Goal: Task Accomplishment & Management: Manage account settings

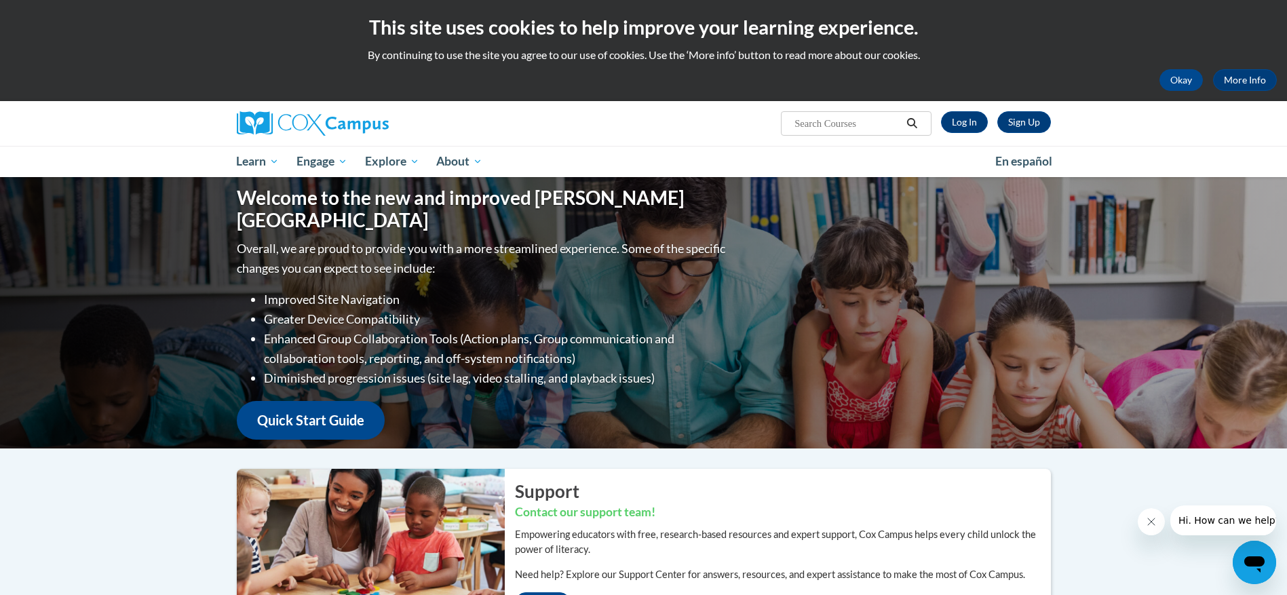
click at [912, 120] on icon "Search" at bounding box center [911, 123] width 12 height 10
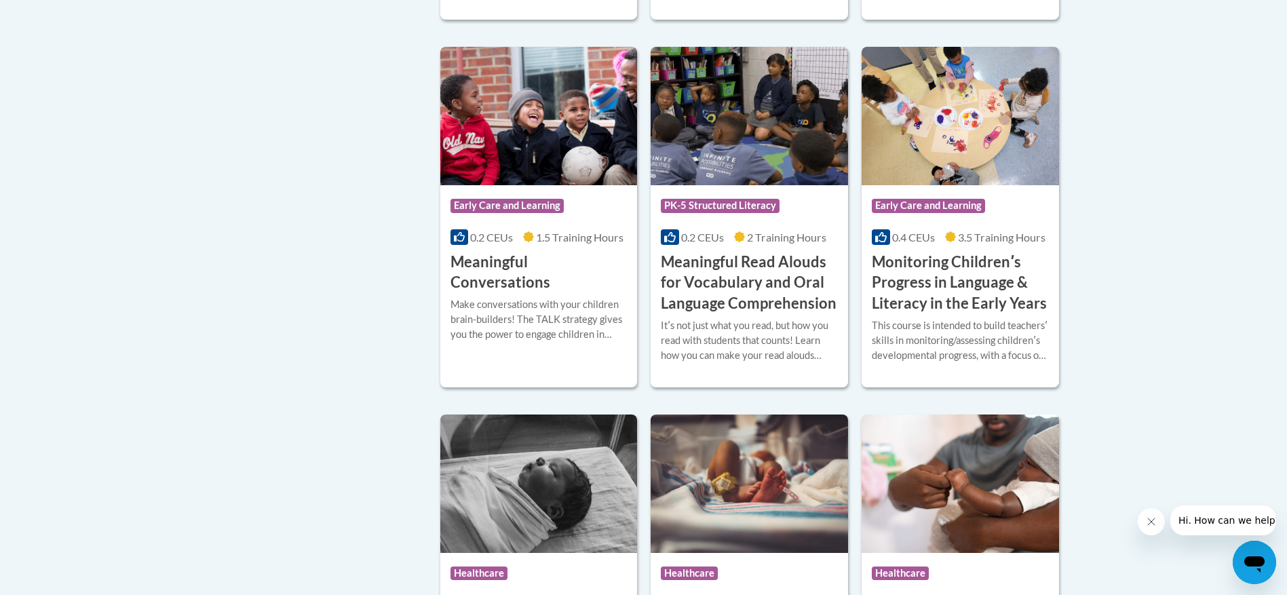
scroll to position [2102, 0]
click at [487, 283] on h3 "Meaningful Conversations" at bounding box center [538, 273] width 177 height 42
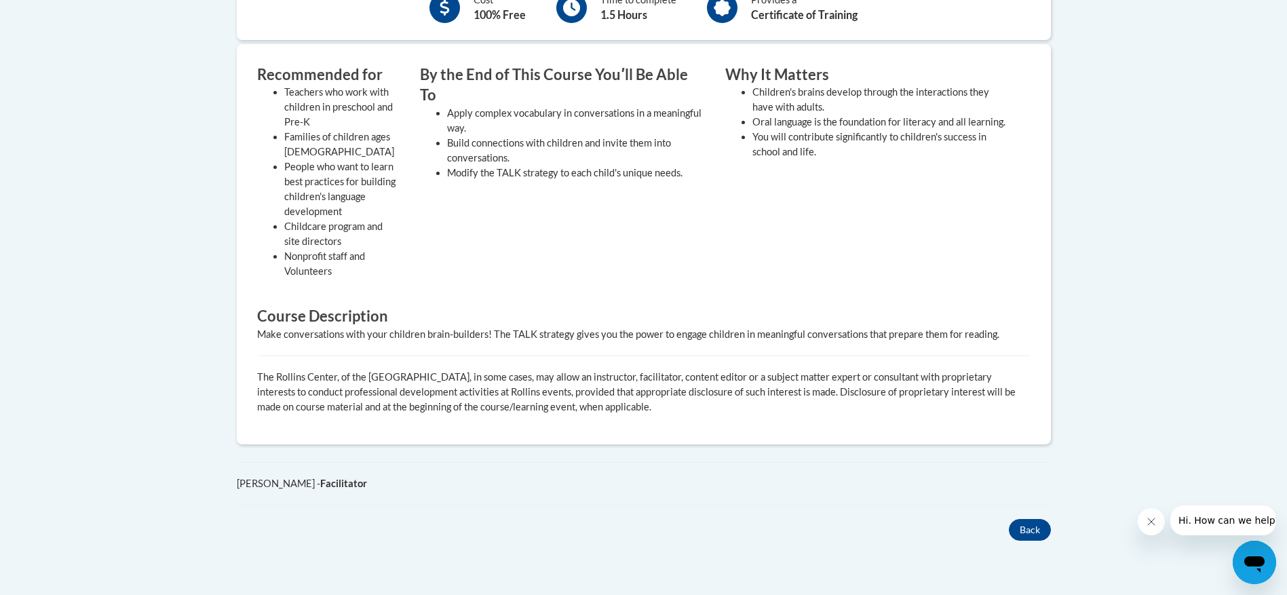
scroll to position [628, 0]
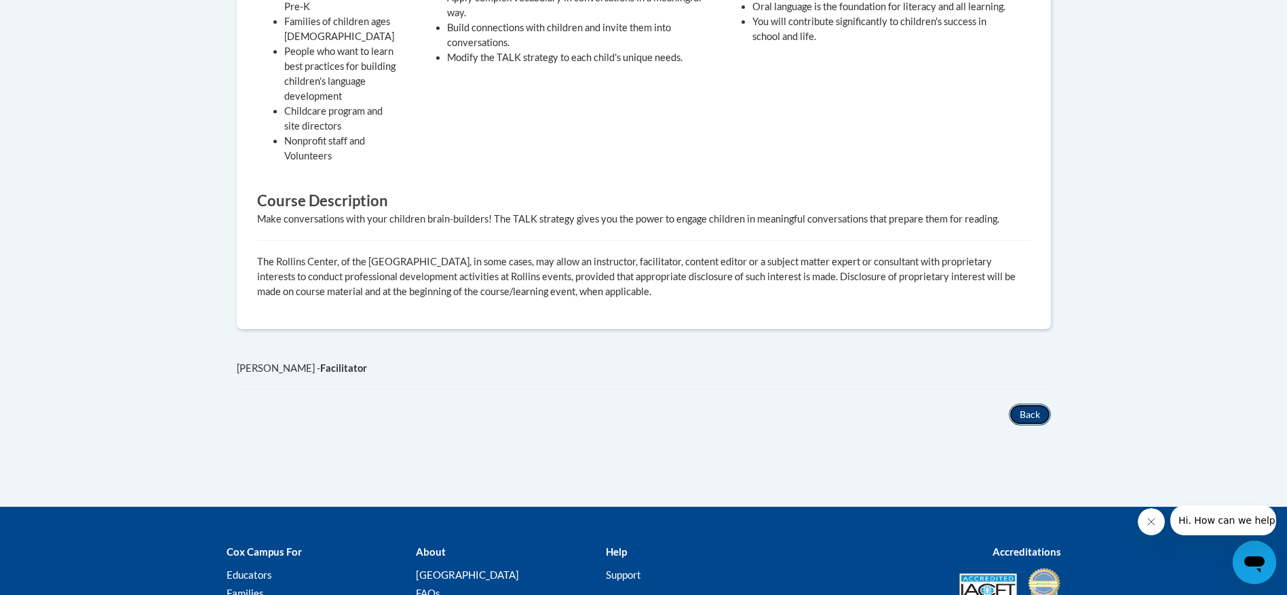
click at [1028, 418] on button "Back" at bounding box center [1029, 415] width 42 height 22
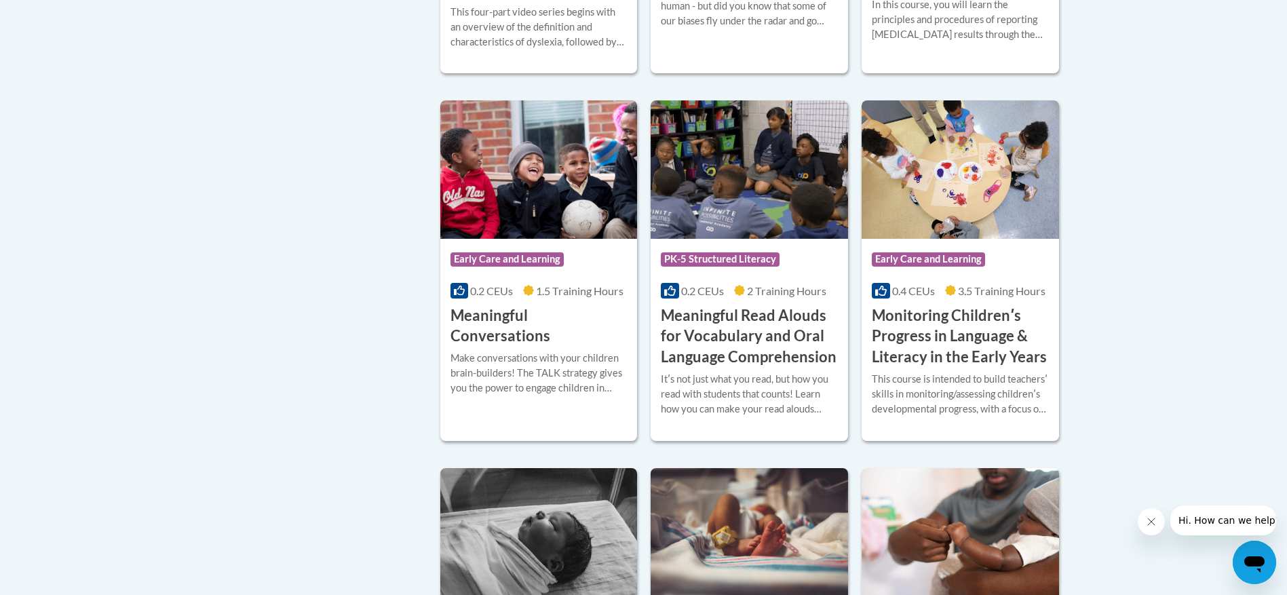
scroll to position [2059, 0]
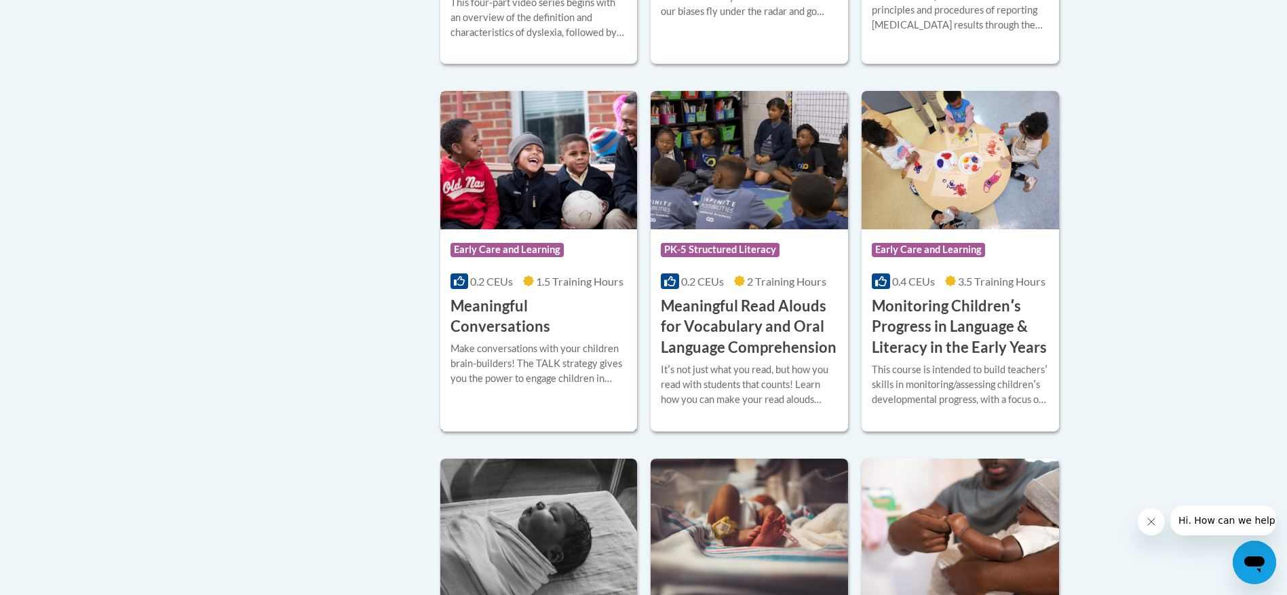
click at [506, 256] on span "Early Care and Learning" at bounding box center [506, 250] width 113 height 14
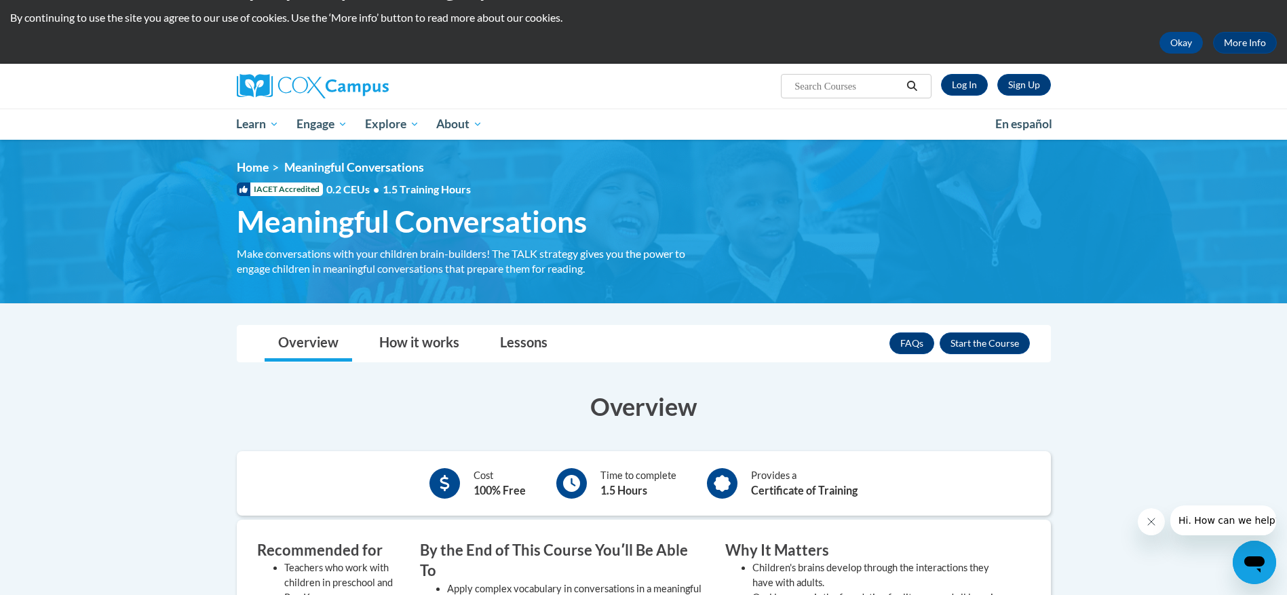
scroll to position [68, 0]
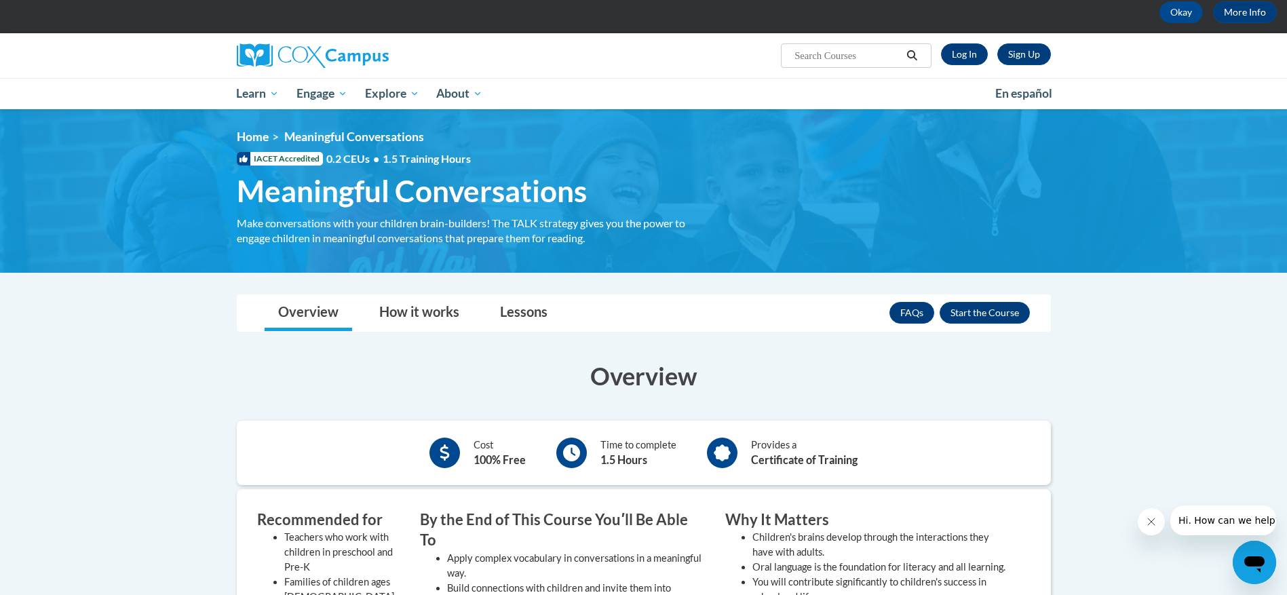
click at [241, 160] on icon at bounding box center [244, 159] width 14 height 14
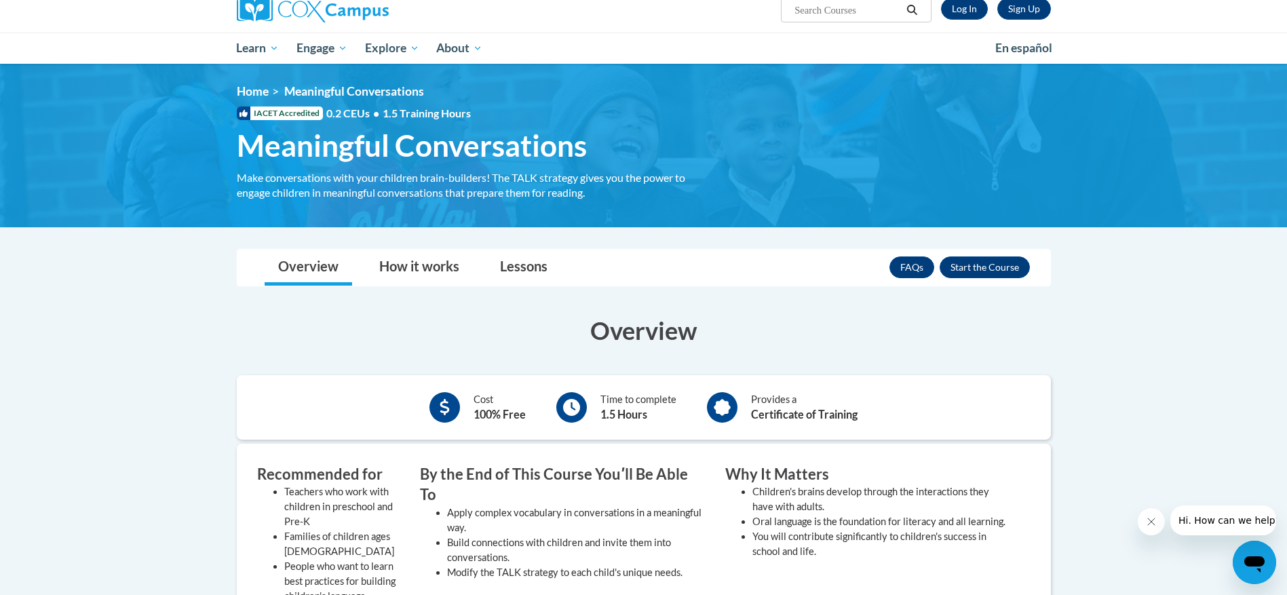
scroll to position [136, 0]
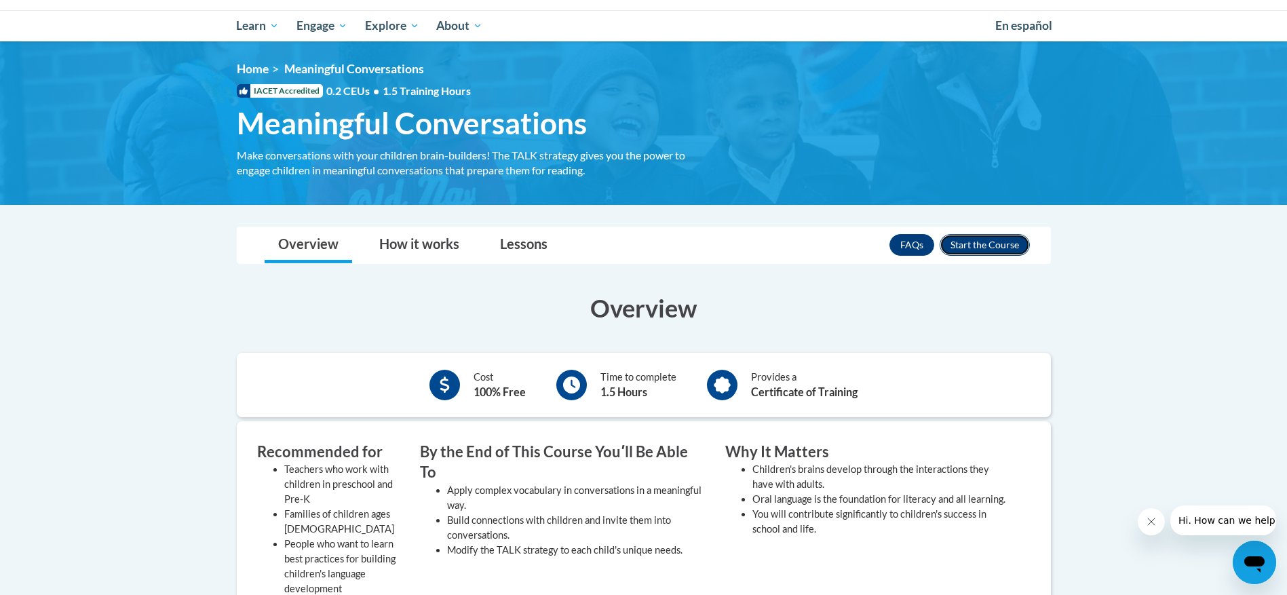
click at [983, 245] on button "Enroll" at bounding box center [984, 245] width 90 height 22
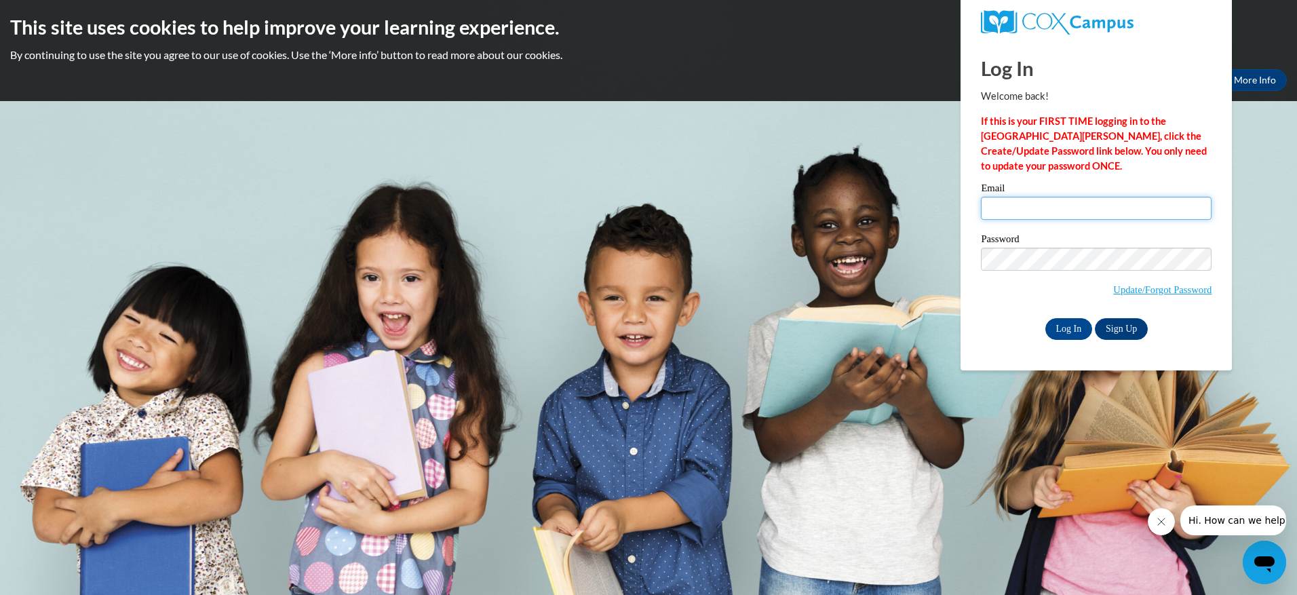
click at [1047, 205] on input "Email" at bounding box center [1096, 208] width 231 height 23
type input "[EMAIL_ADDRESS][DOMAIN_NAME]"
click at [1270, 215] on body "This site uses cookies to help improve your learning experience. By continuing …" at bounding box center [648, 297] width 1297 height 595
click at [1068, 324] on input "Log In" at bounding box center [1068, 329] width 47 height 22
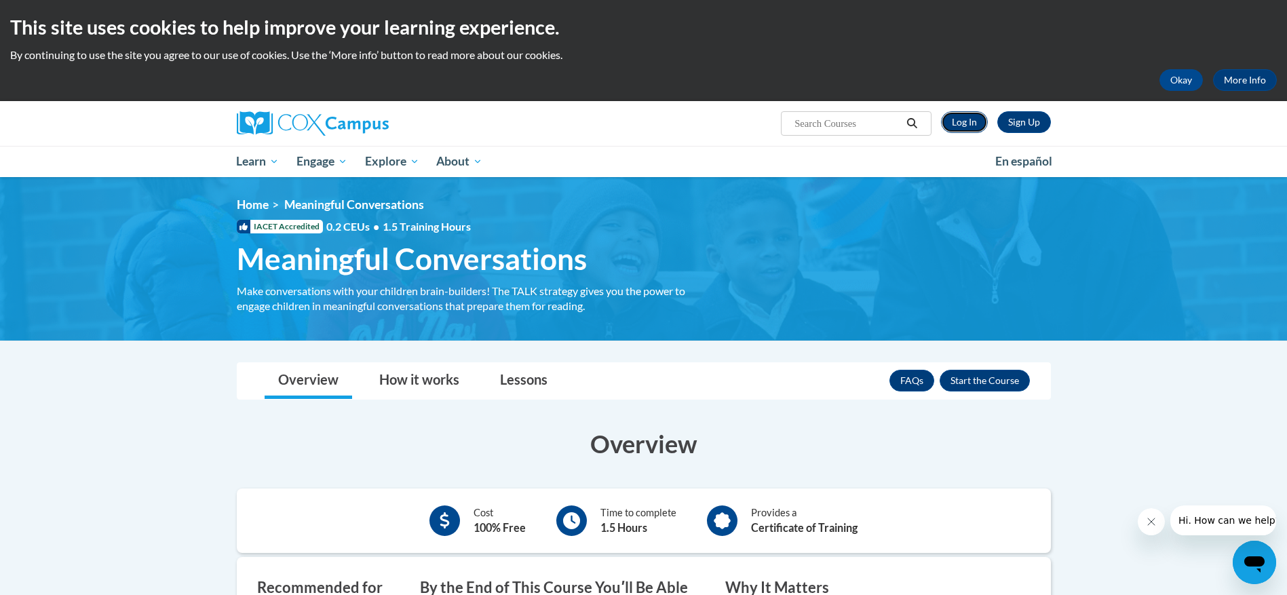
click at [970, 117] on link "Log In" at bounding box center [964, 122] width 47 height 22
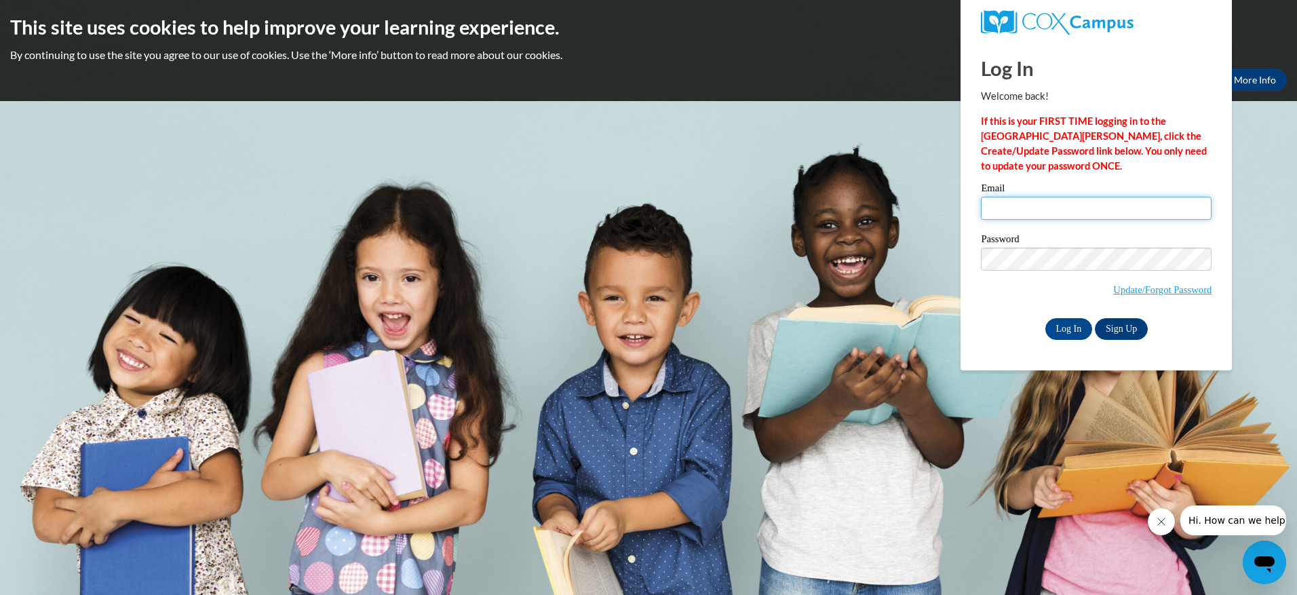
click at [1063, 210] on input "Email" at bounding box center [1096, 208] width 231 height 23
click at [1071, 210] on input "Email" at bounding box center [1096, 208] width 231 height 23
type input "[EMAIL_ADDRESS][DOMAIN_NAME]"
click at [1045, 318] on input "Log In" at bounding box center [1068, 329] width 47 height 22
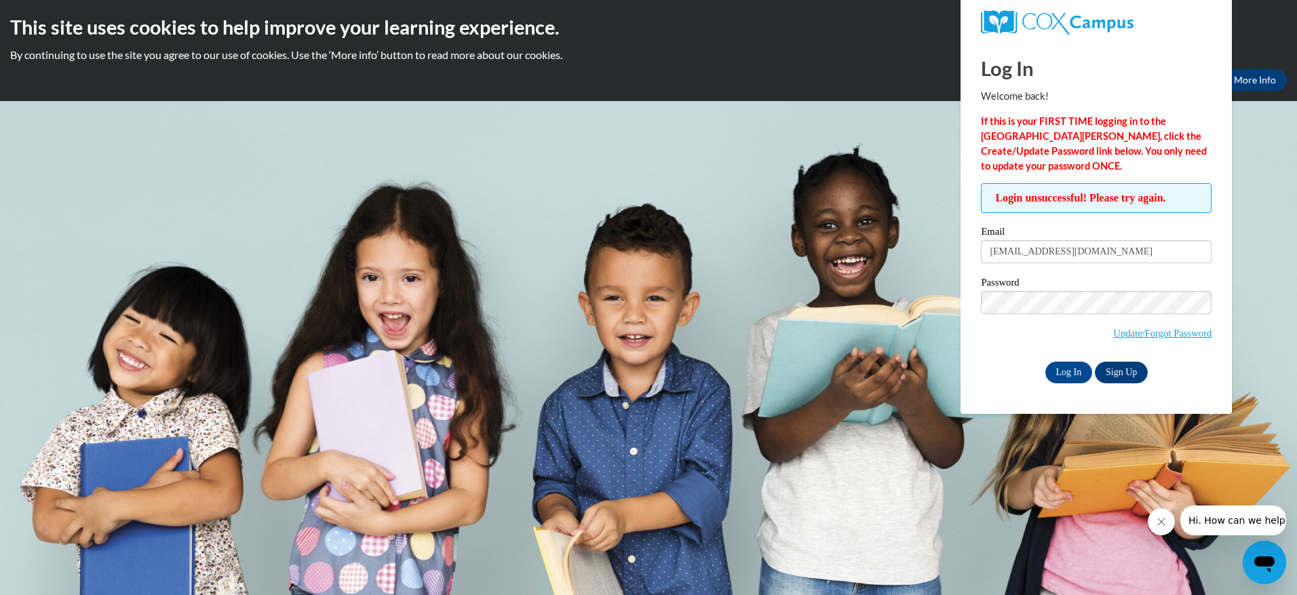
click at [1255, 305] on body "This site uses cookies to help improve your learning experience. By continuing …" at bounding box center [648, 297] width 1297 height 595
click at [1065, 372] on input "Log In" at bounding box center [1068, 372] width 47 height 22
click at [1095, 224] on div "Login unsuccessful! Please try again. Please enter your email! Please enter you…" at bounding box center [1096, 282] width 231 height 199
click at [1108, 255] on input "nttclayton@gmail.com" at bounding box center [1096, 251] width 231 height 23
type input "dorothywilson14@yahoo.com"
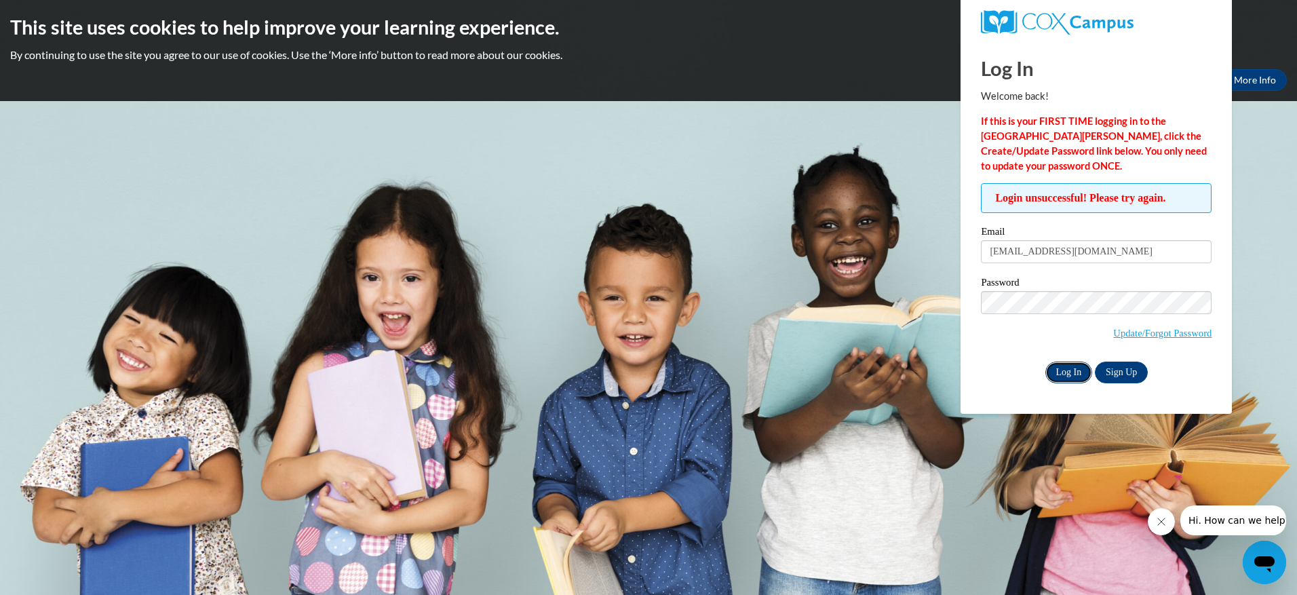
click at [1073, 372] on input "Log In" at bounding box center [1068, 372] width 47 height 22
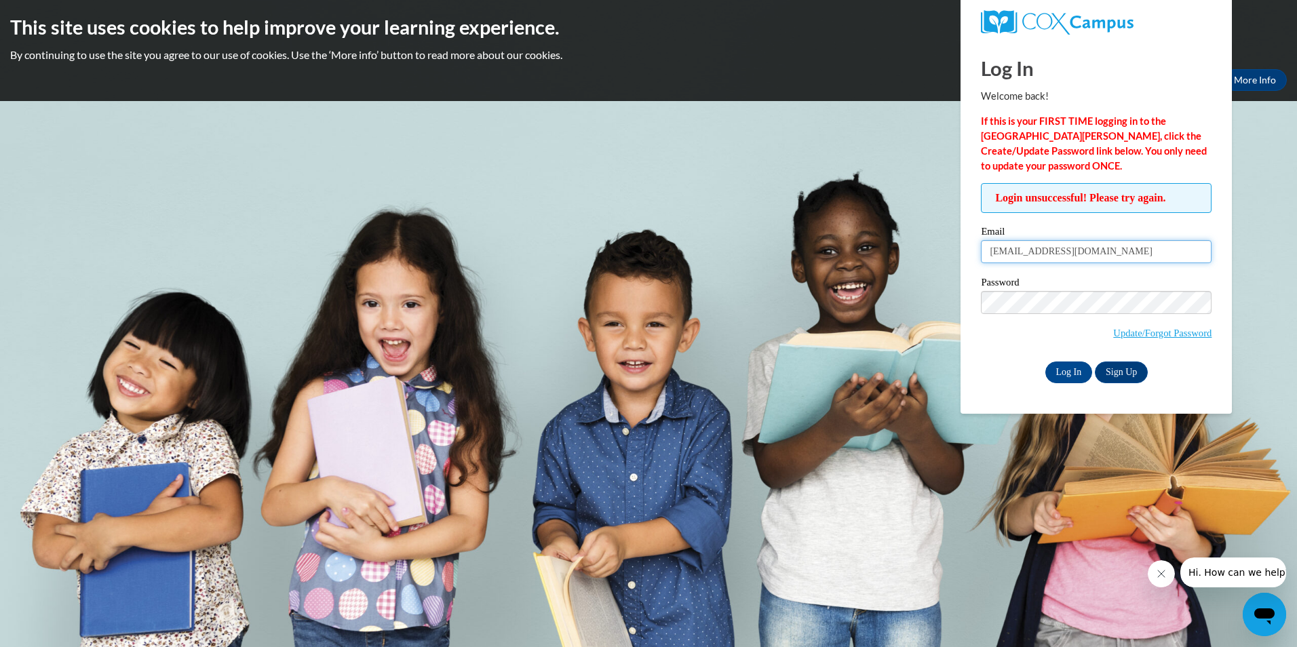
click at [1158, 249] on input "dorothywilson14@yahoo.com" at bounding box center [1096, 251] width 231 height 23
type input "d"
click at [1150, 248] on input "Email" at bounding box center [1096, 251] width 231 height 23
type input "[EMAIL_ADDRESS][DOMAIN_NAME]"
click at [1063, 368] on input "Log In" at bounding box center [1068, 372] width 47 height 22
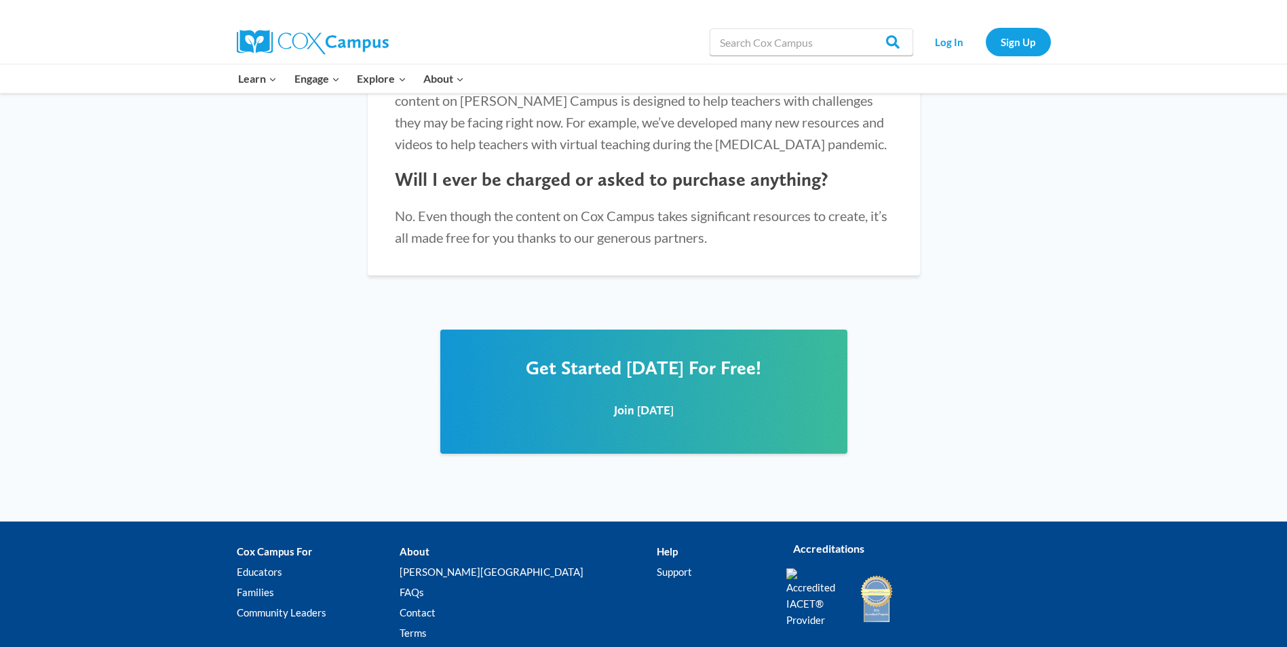
scroll to position [1560, 0]
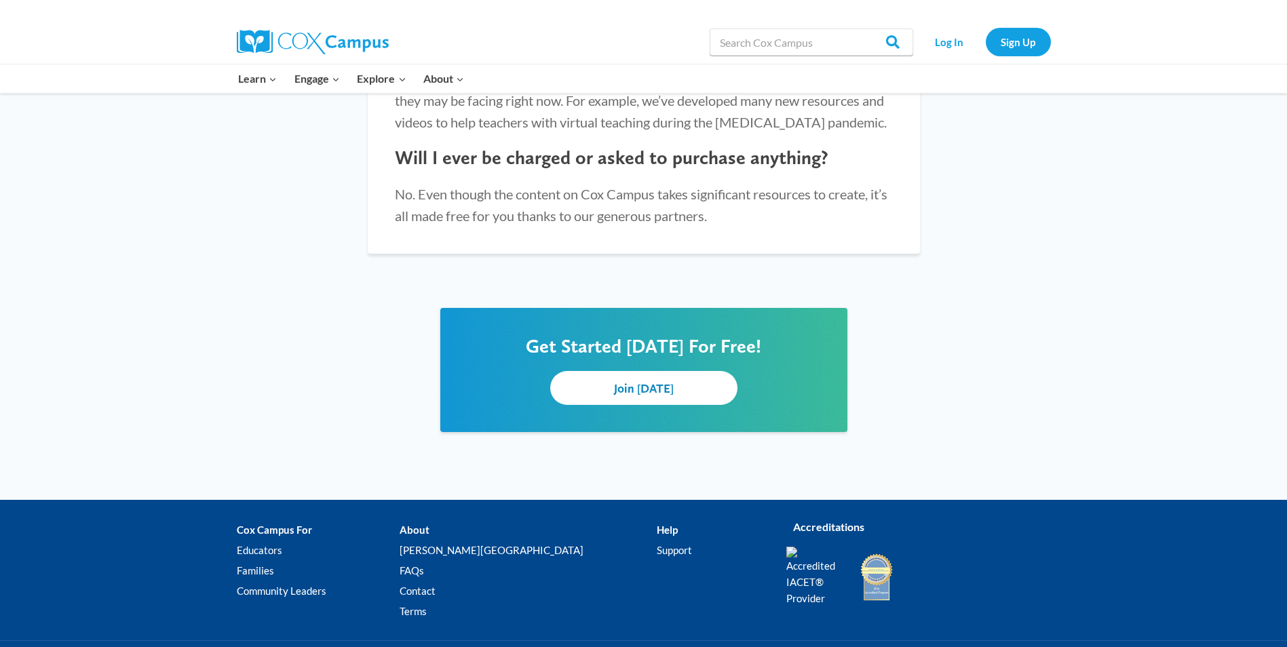
click at [634, 381] on span "Join [DATE]" at bounding box center [644, 388] width 60 height 14
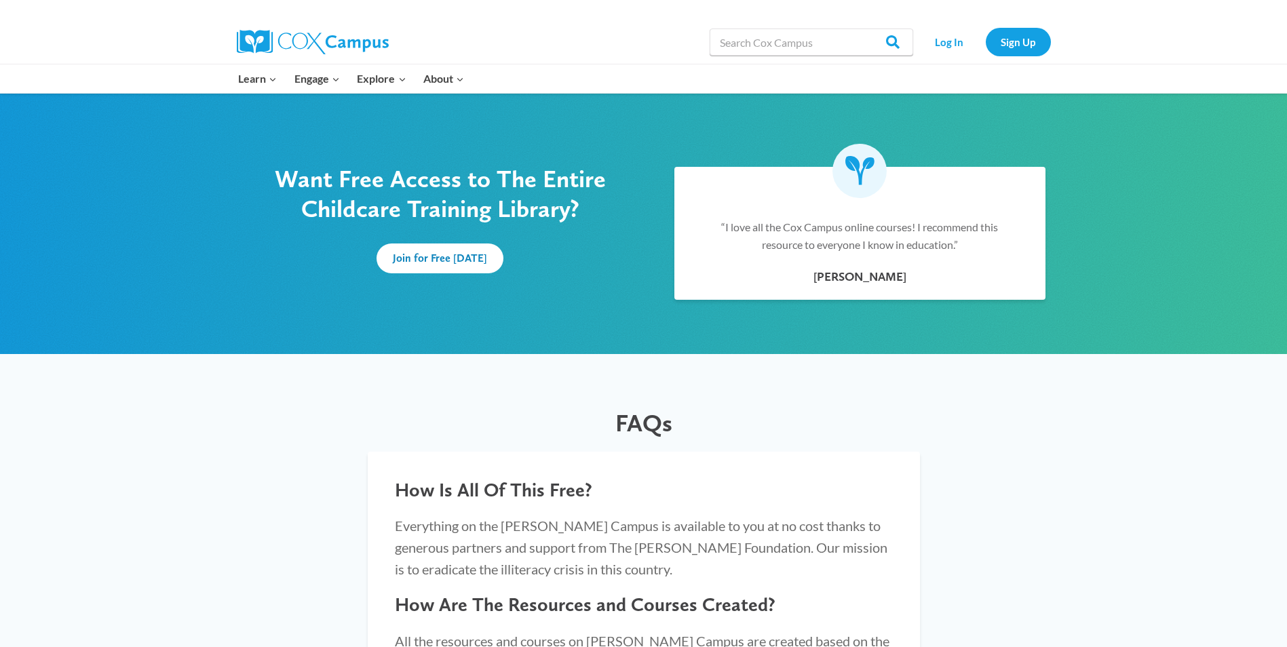
scroll to position [814, 0]
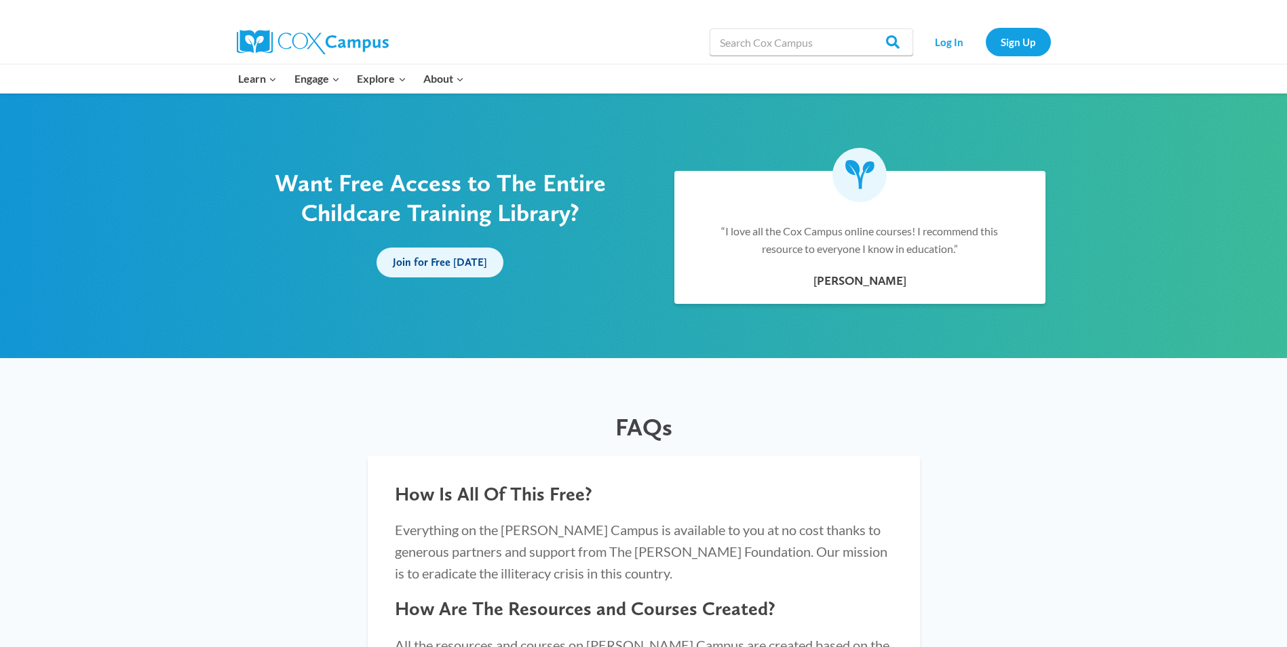
click at [424, 266] on span "Join for Free [DATE]" at bounding box center [440, 262] width 94 height 13
click at [893, 43] on input "Search" at bounding box center [886, 41] width 53 height 27
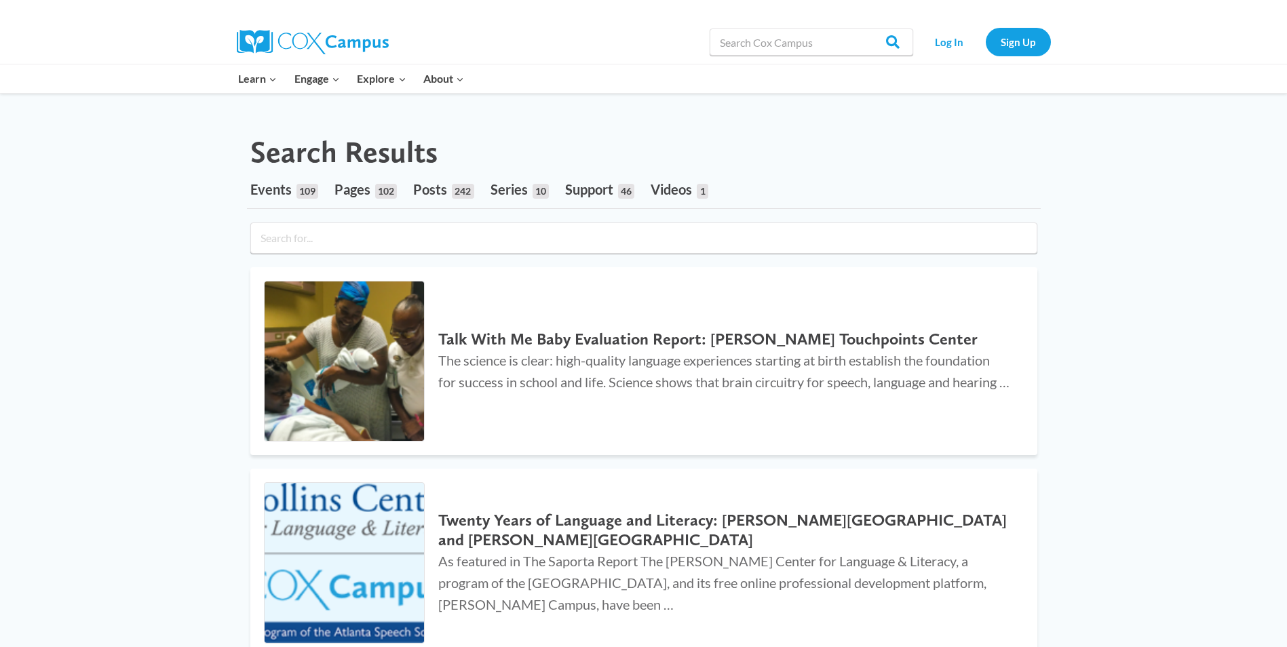
scroll to position [68, 0]
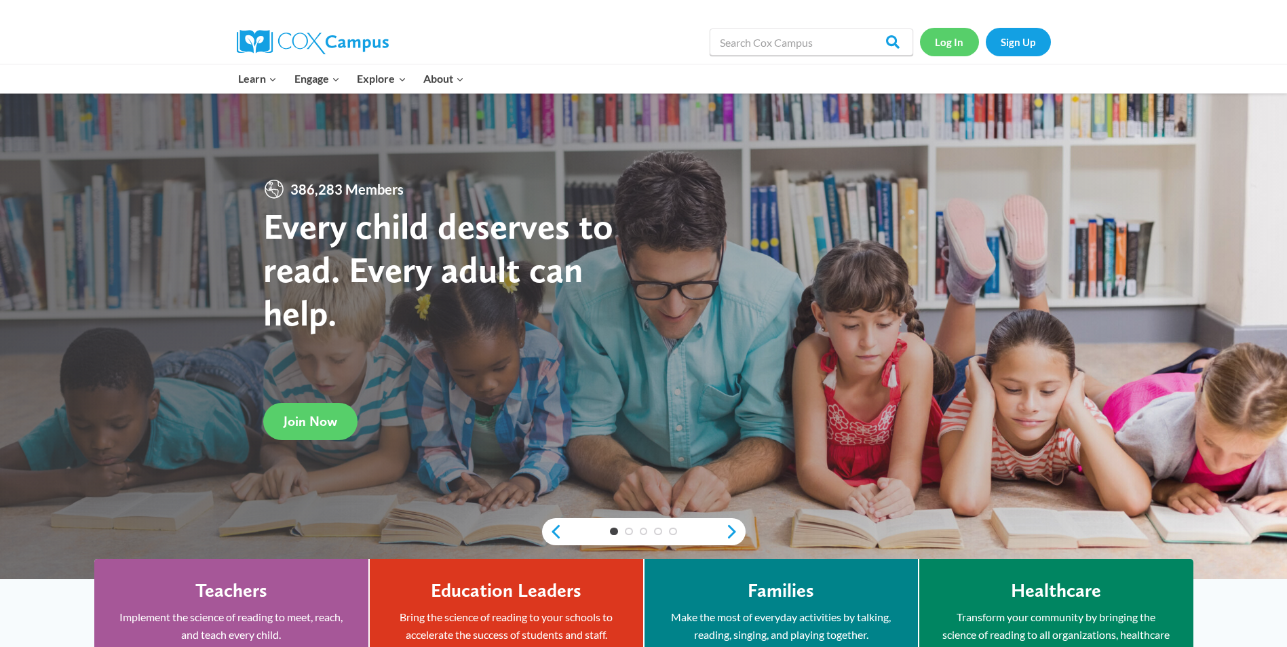
click at [945, 44] on link "Log In" at bounding box center [949, 42] width 59 height 28
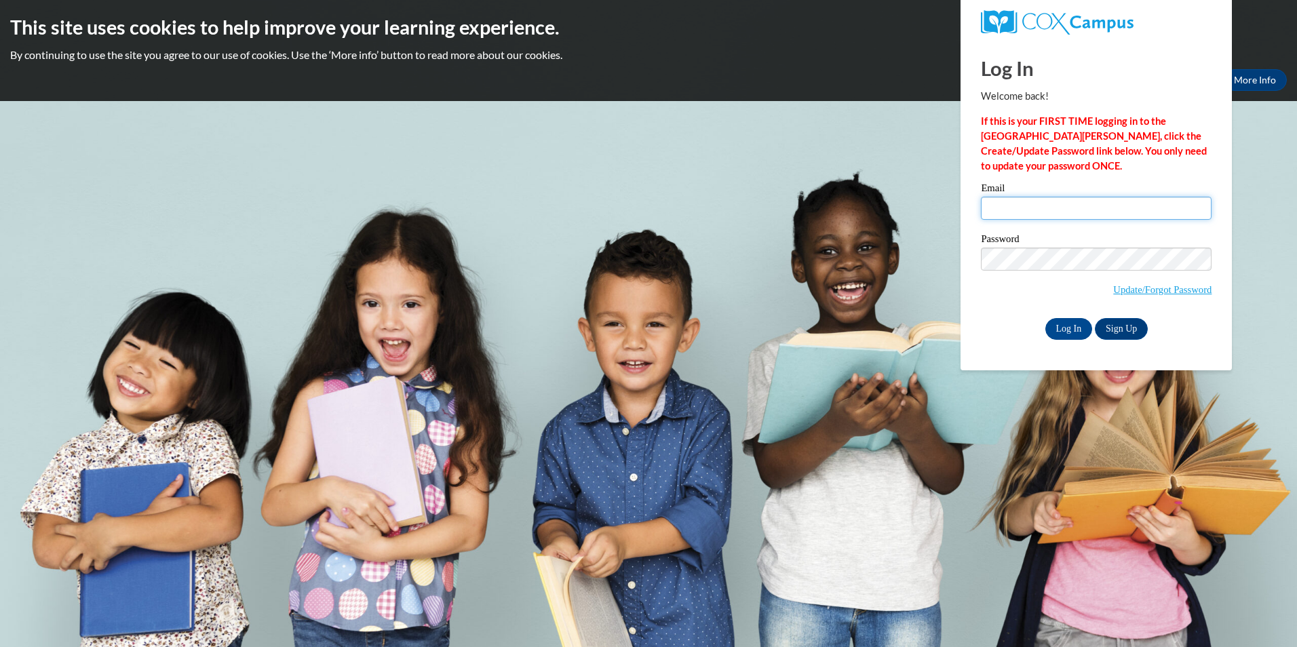
drag, startPoint x: 0, startPoint y: 0, endPoint x: 1076, endPoint y: 208, distance: 1095.5
click at [1076, 208] on input "Email" at bounding box center [1096, 208] width 231 height 23
type input "[EMAIL_ADDRESS][DOMAIN_NAME]"
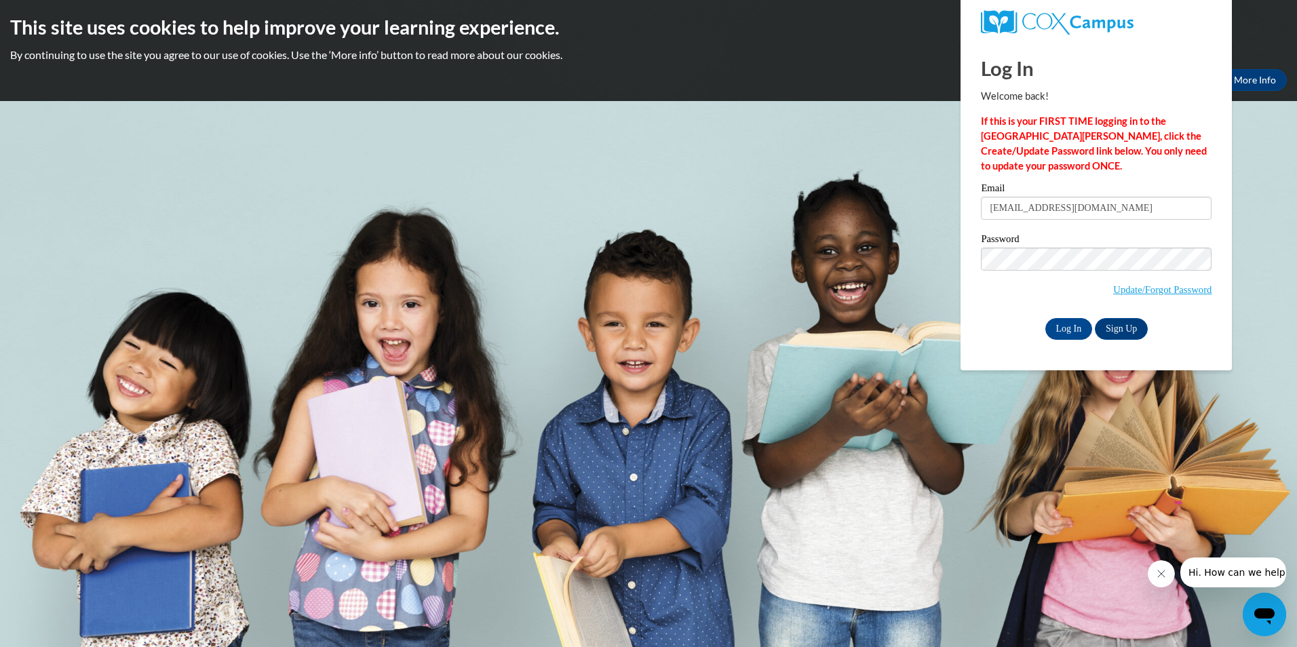
click at [1255, 218] on body "This site uses cookies to help improve your learning experience. By continuing …" at bounding box center [648, 323] width 1297 height 647
click at [1074, 326] on input "Log In" at bounding box center [1068, 329] width 47 height 22
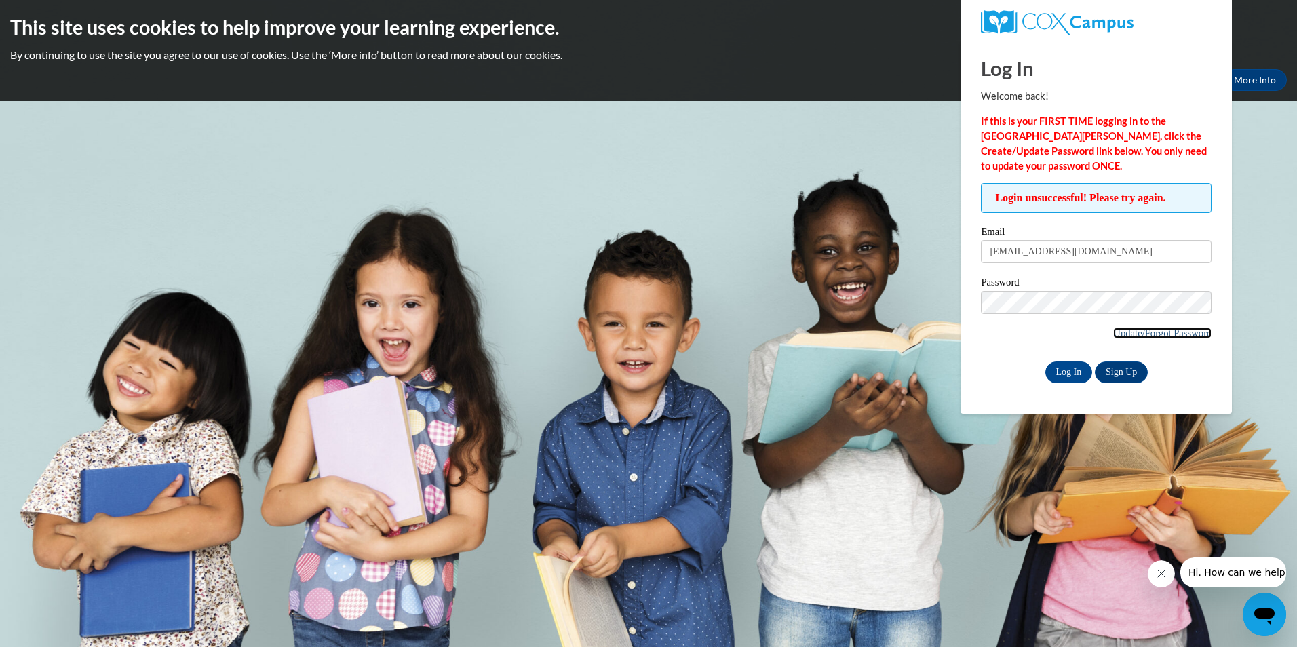
click at [1120, 334] on link "Update/Forgot Password" at bounding box center [1162, 333] width 98 height 11
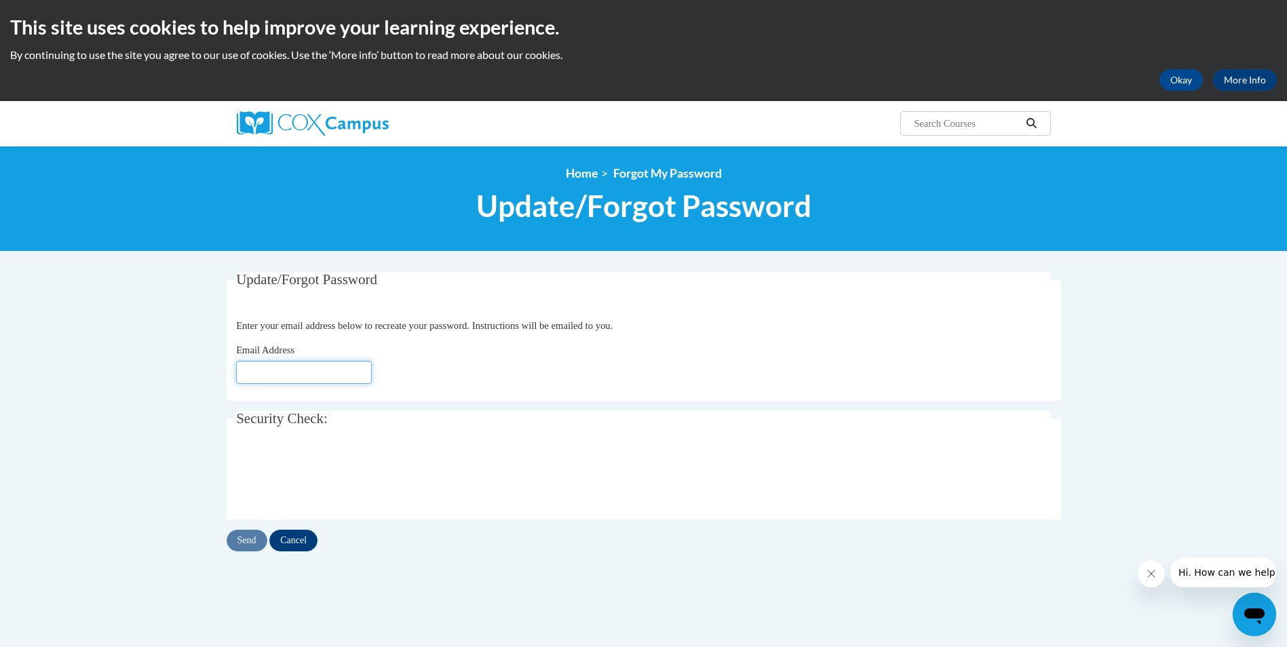
click at [323, 372] on input "Email Address" at bounding box center [304, 372] width 136 height 23
type input "[EMAIL_ADDRESS][DOMAIN_NAME]"
click at [245, 538] on input "Send" at bounding box center [247, 541] width 41 height 22
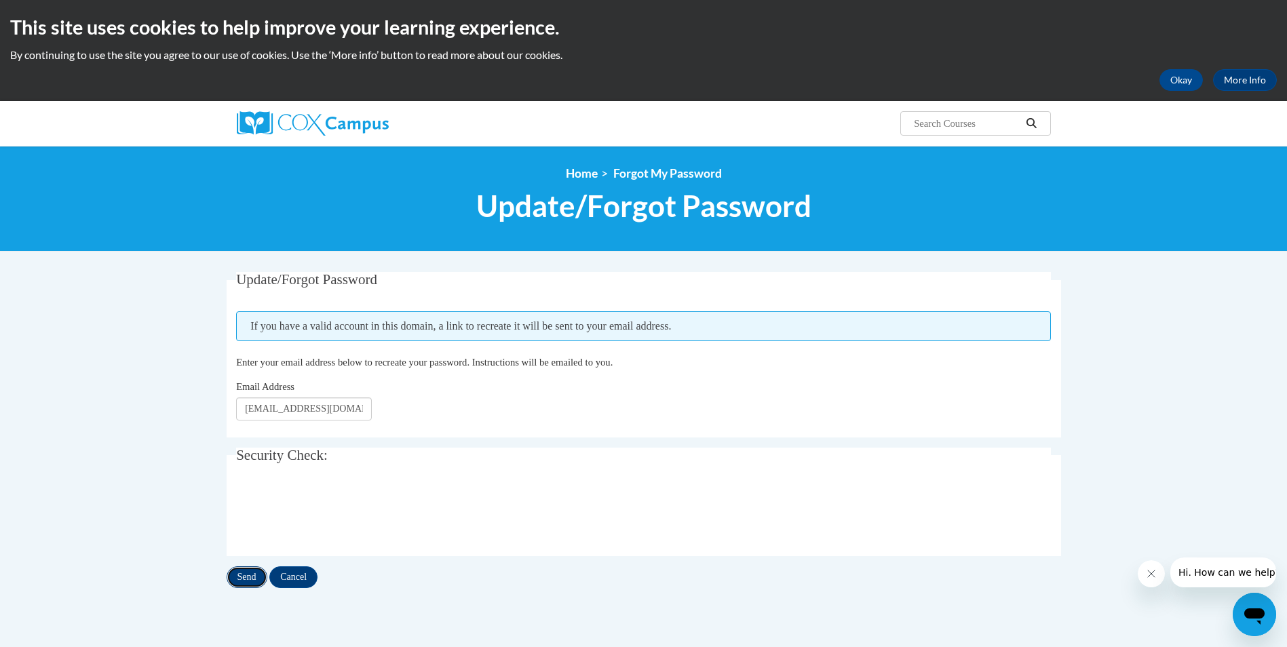
click at [251, 574] on input "Send" at bounding box center [247, 577] width 41 height 22
click at [1181, 76] on button "Okay" at bounding box center [1180, 80] width 43 height 22
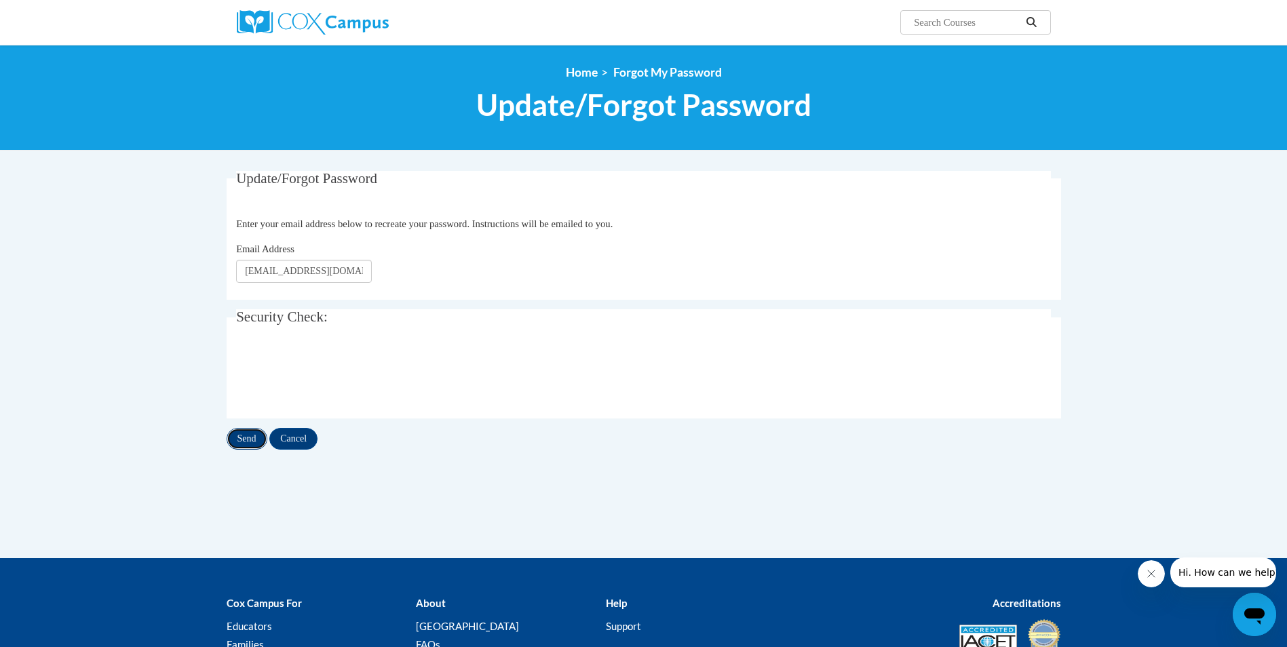
click at [240, 439] on input "Send" at bounding box center [247, 439] width 41 height 22
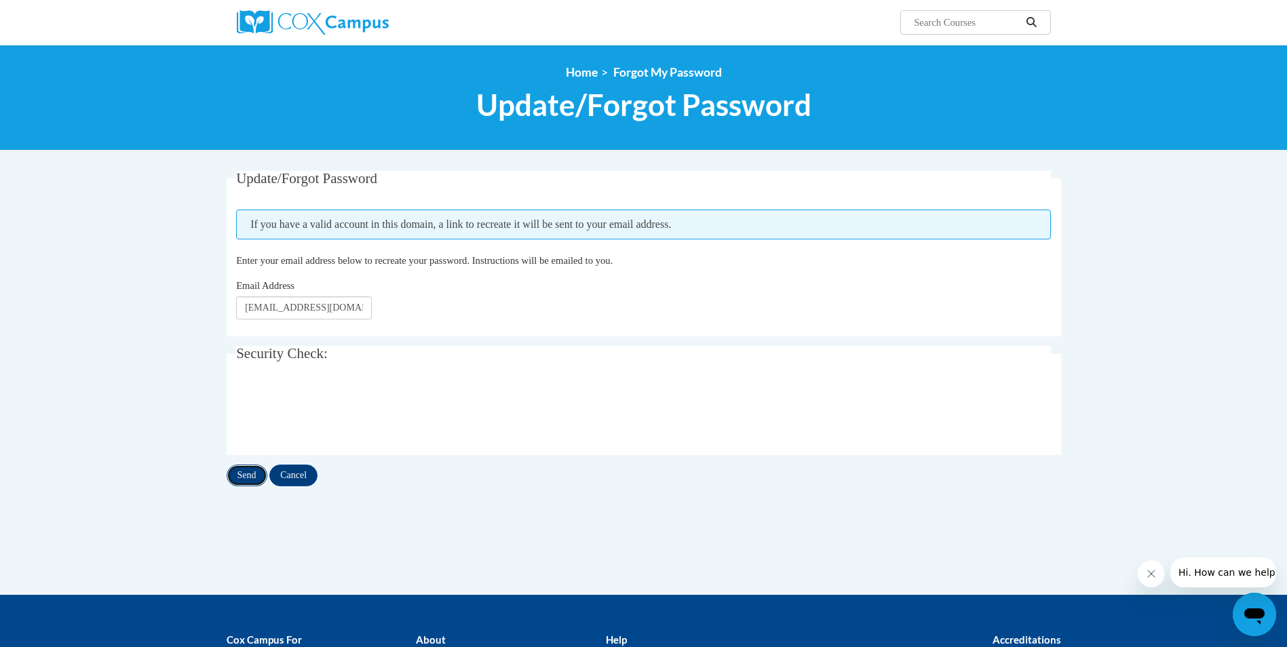
click at [235, 475] on input "Send" at bounding box center [247, 476] width 41 height 22
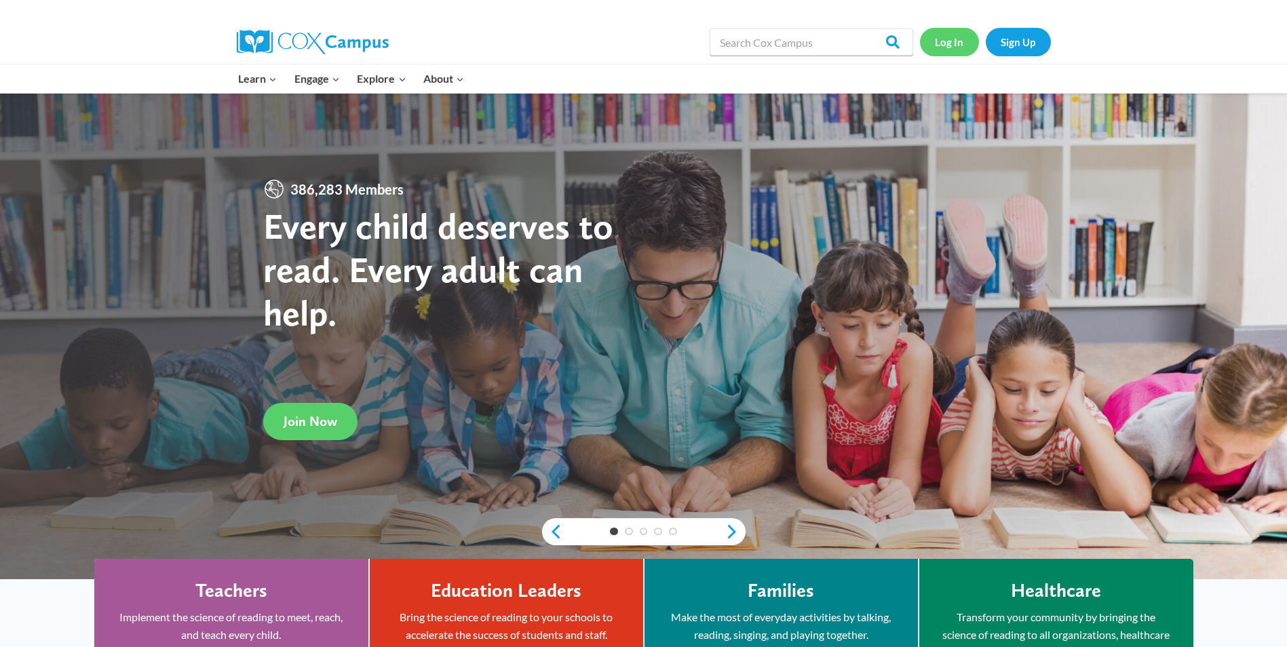
click at [952, 47] on link "Log In" at bounding box center [949, 42] width 59 height 28
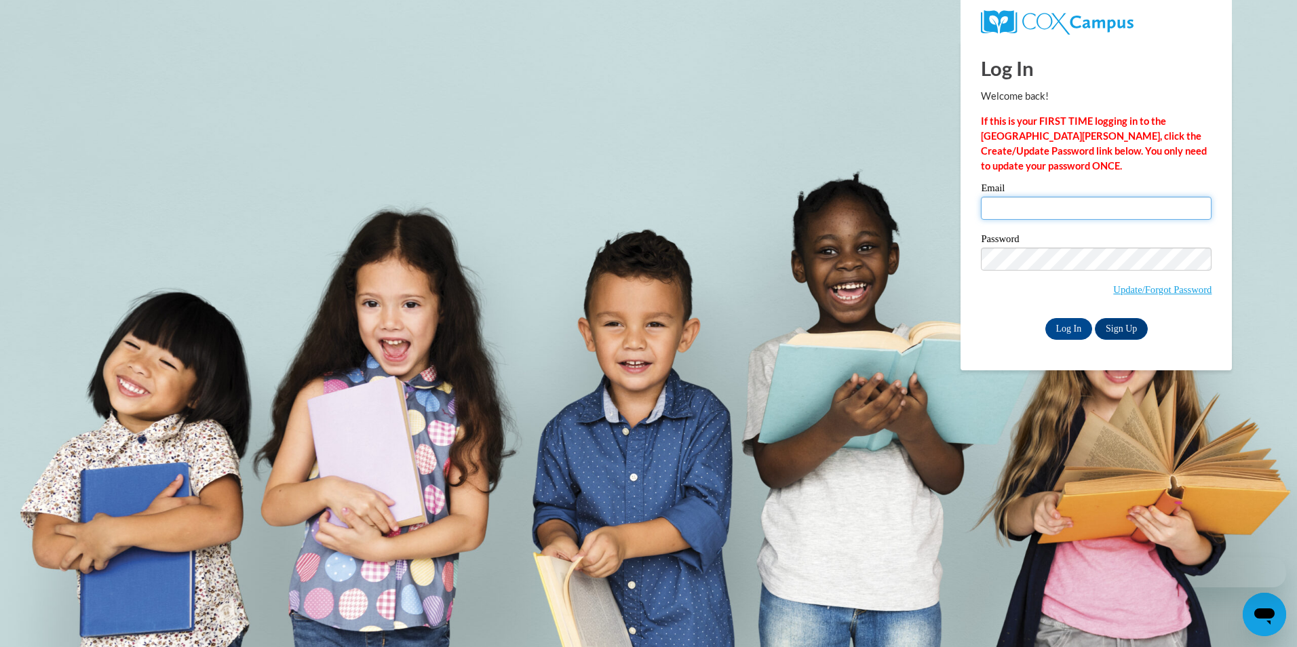
click at [1071, 205] on input "Email" at bounding box center [1096, 208] width 231 height 23
type input "[EMAIL_ADDRESS][DOMAIN_NAME]"
click at [1252, 178] on body "Log In Welcome back! If this is your FIRST TIME logging in to the NEW Cox Campu…" at bounding box center [648, 323] width 1297 height 647
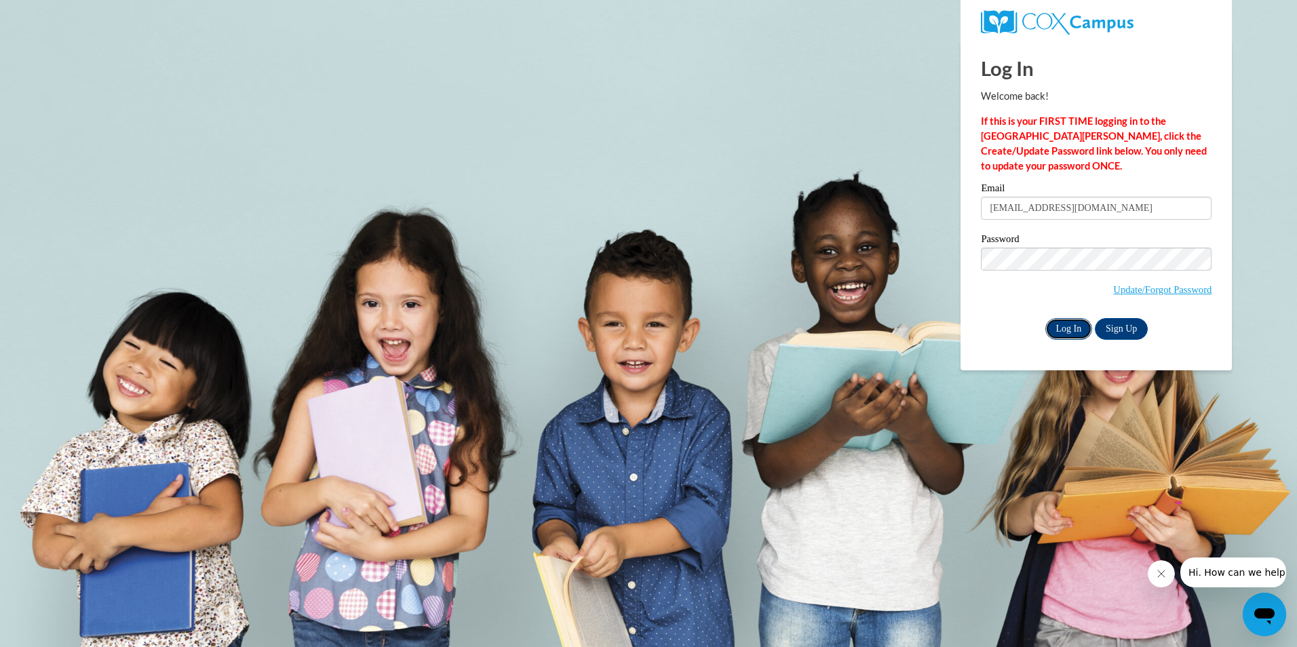
click at [1063, 330] on input "Log In" at bounding box center [1068, 329] width 47 height 22
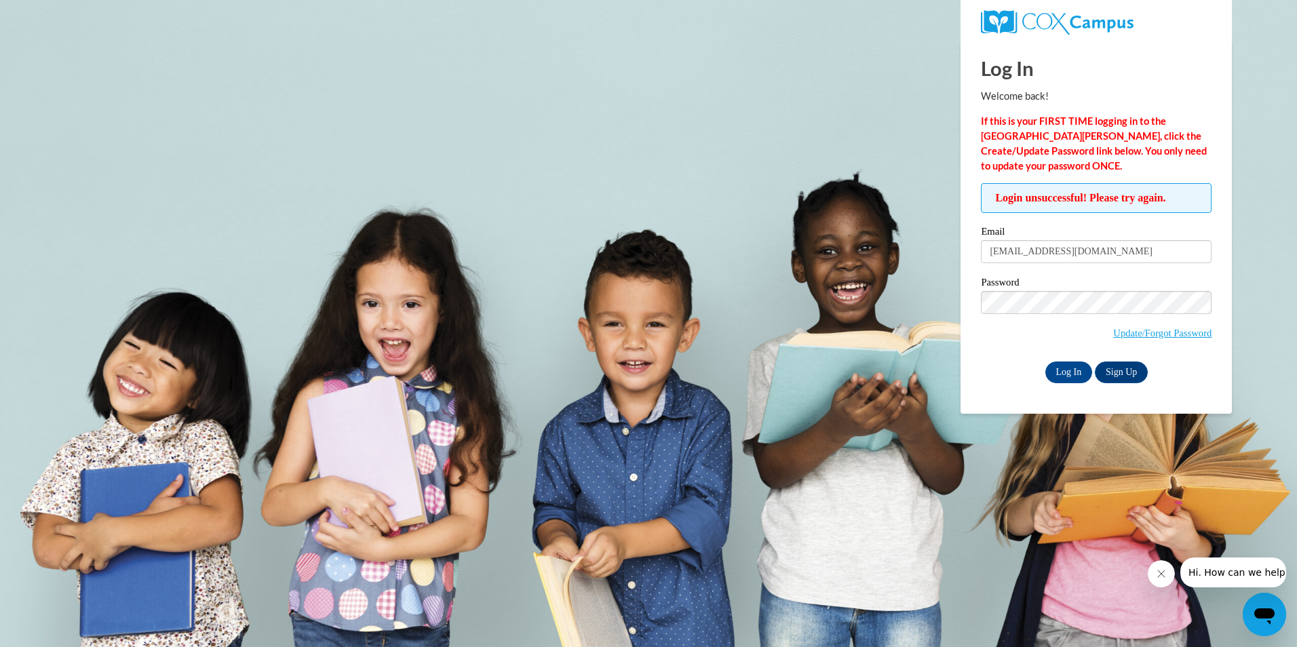
click at [1260, 229] on body "Log In Welcome back! If this is your FIRST TIME logging in to the [GEOGRAPHIC_D…" at bounding box center [648, 323] width 1297 height 647
click at [1065, 367] on input "Log In" at bounding box center [1068, 372] width 47 height 22
click at [1114, 368] on link "Sign Up" at bounding box center [1121, 372] width 53 height 22
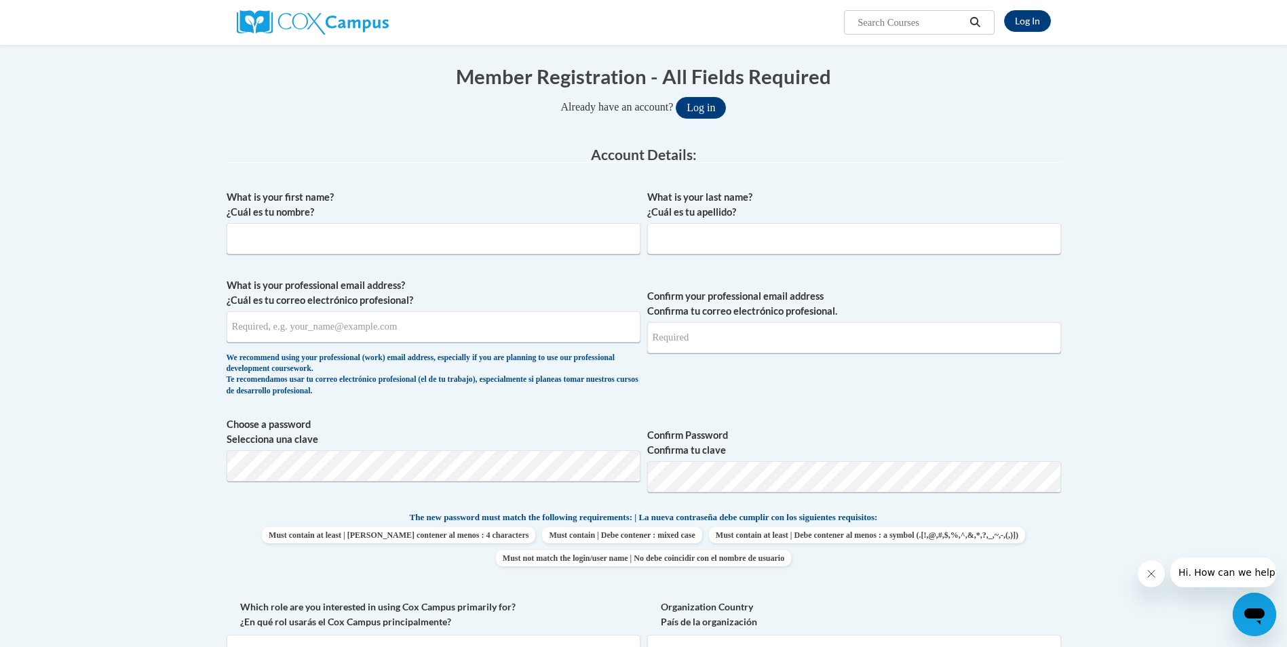
scroll to position [136, 0]
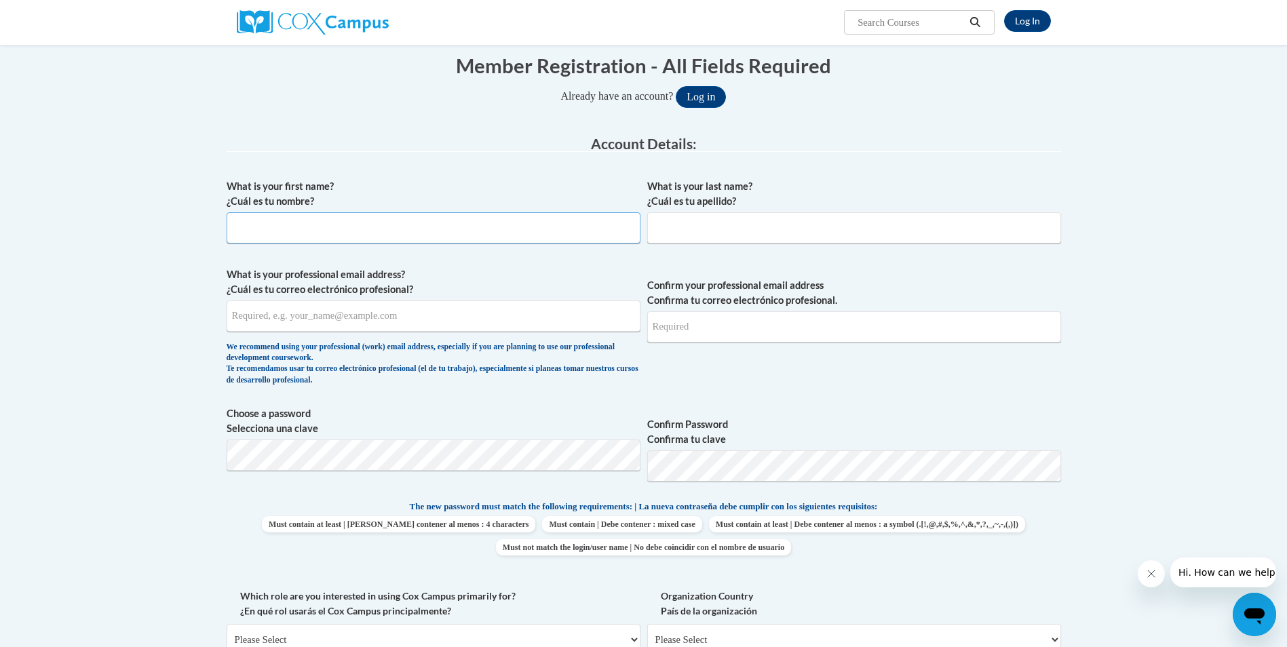
click at [501, 222] on input "What is your first name? ¿Cuál es tu nombre?" at bounding box center [434, 227] width 414 height 31
type input "nettie"
click at [796, 225] on input "What is your last name? ¿Cuál es tu apellido?" at bounding box center [854, 227] width 414 height 31
type input "Clayton"
click at [1030, 22] on link "Log In" at bounding box center [1027, 21] width 47 height 22
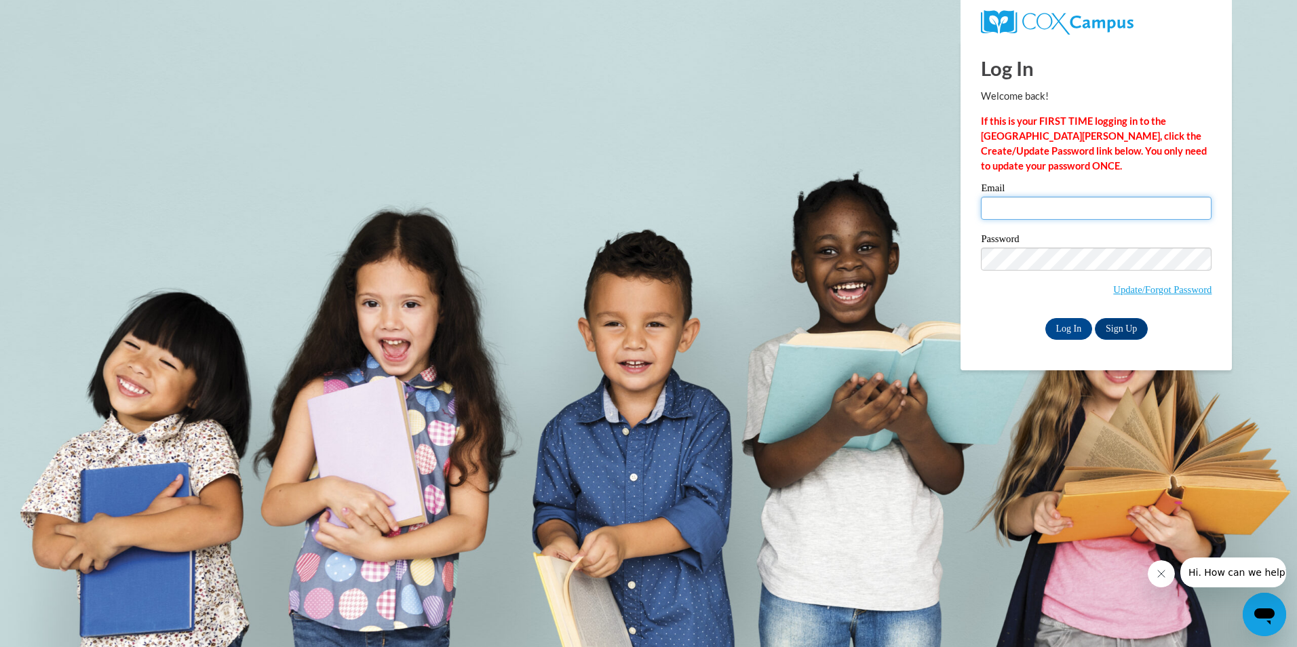
click at [1045, 218] on input "Email" at bounding box center [1096, 208] width 231 height 23
type input "[EMAIL_ADDRESS][DOMAIN_NAME]"
click at [1045, 318] on input "Log In" at bounding box center [1068, 329] width 47 height 22
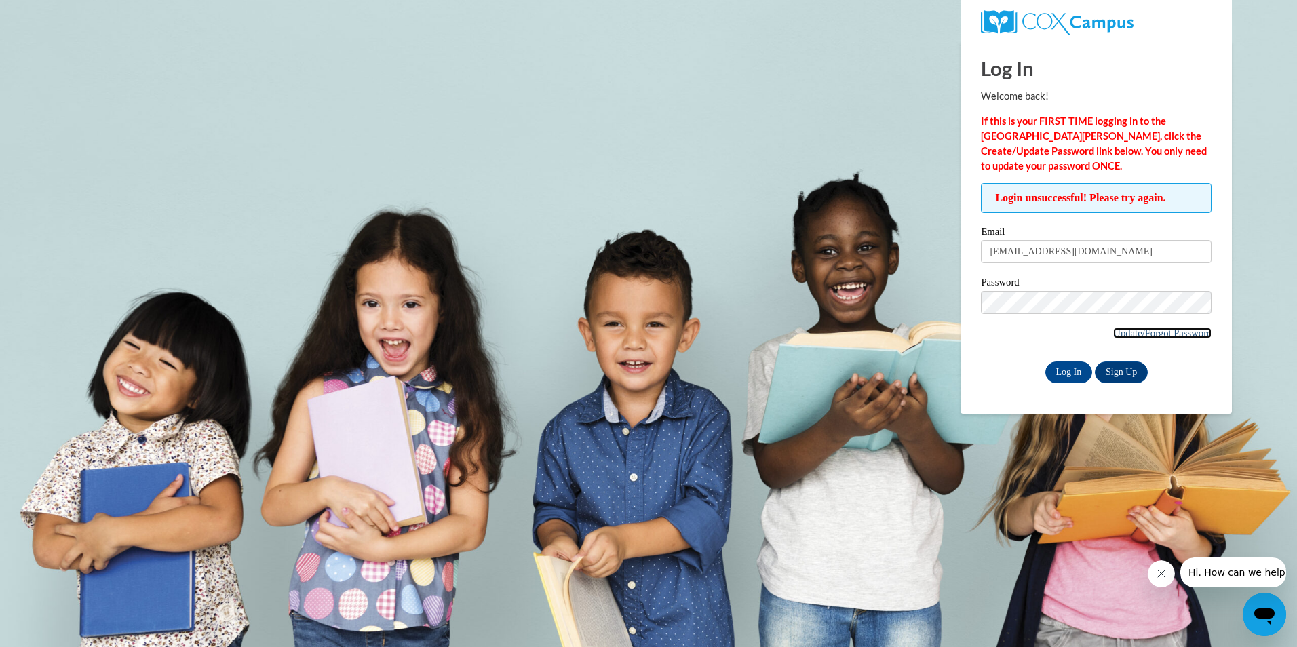
click at [1118, 330] on link "Update/Forgot Password" at bounding box center [1162, 333] width 98 height 11
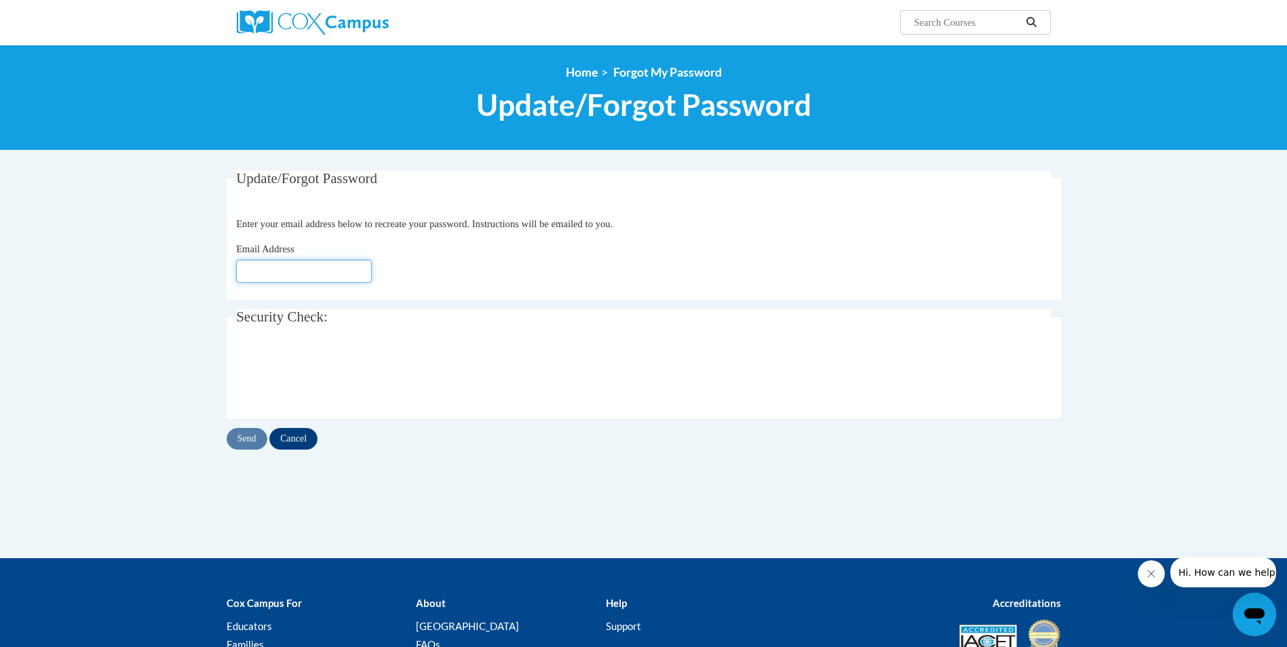
click at [341, 270] on input "Email Address" at bounding box center [304, 271] width 136 height 23
type input "[EMAIL_ADDRESS][DOMAIN_NAME]"
click at [241, 440] on input "Send" at bounding box center [247, 439] width 41 height 22
